Goal: Task Accomplishment & Management: Manage account settings

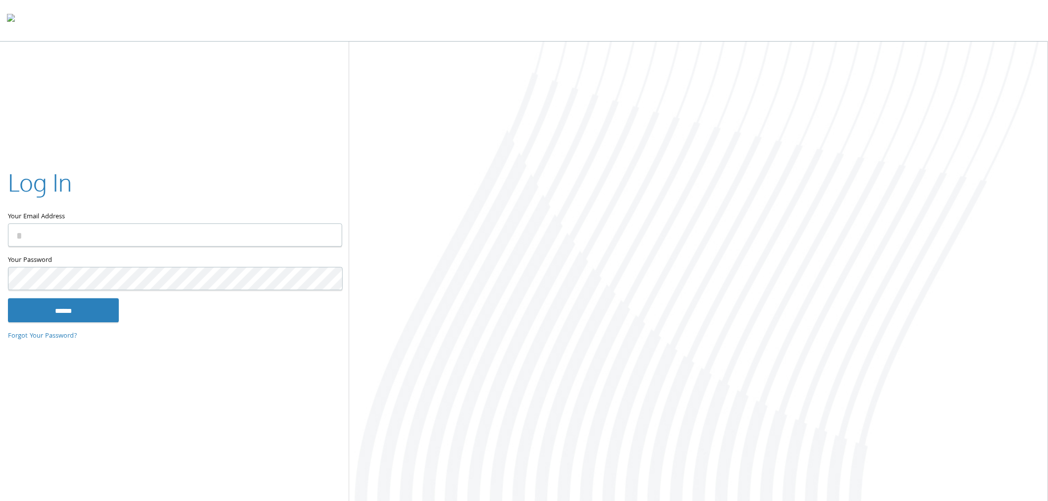
click at [108, 241] on input "Your Email Address" at bounding box center [175, 235] width 334 height 23
type input "**********"
click at [8, 299] on input "******" at bounding box center [63, 311] width 111 height 24
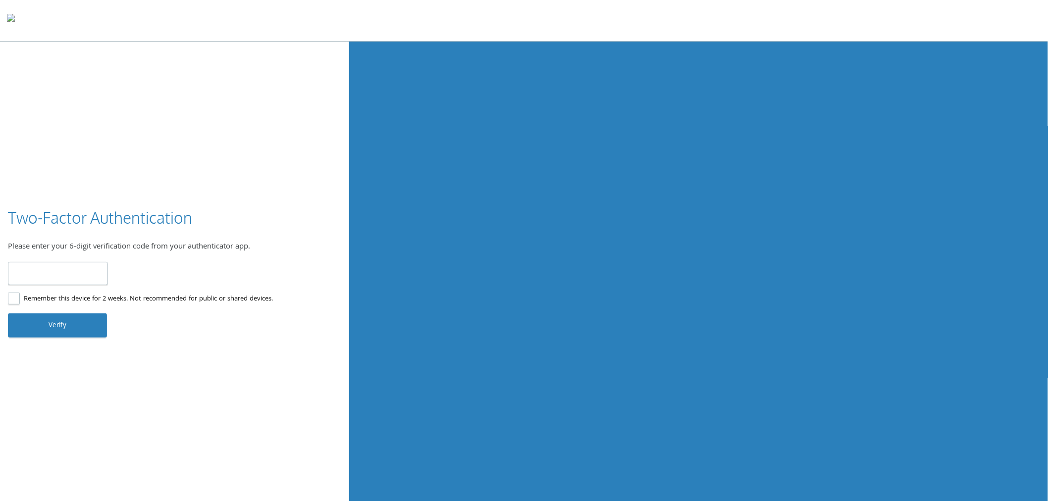
type input "******"
